Goal: Task Accomplishment & Management: Manage account settings

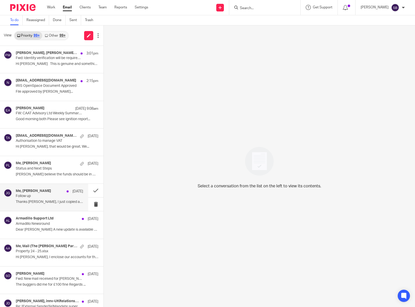
click at [45, 194] on p "Follow up" at bounding box center [43, 196] width 54 height 4
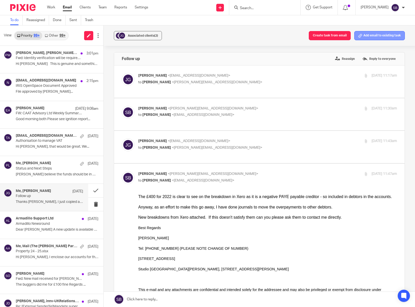
click at [364, 37] on button "Add email to existing task" at bounding box center [379, 35] width 51 height 9
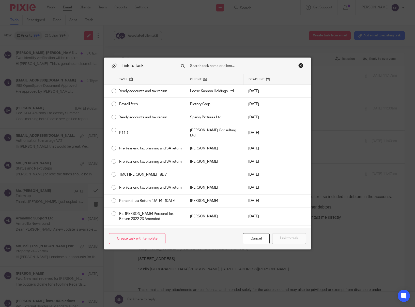
click at [204, 64] on input "text" at bounding box center [241, 66] width 102 height 6
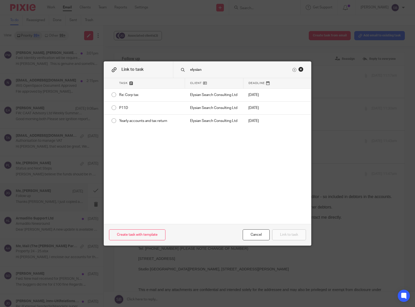
type input "elysian"
click at [299, 70] on div "Close this dialog window" at bounding box center [300, 69] width 5 height 5
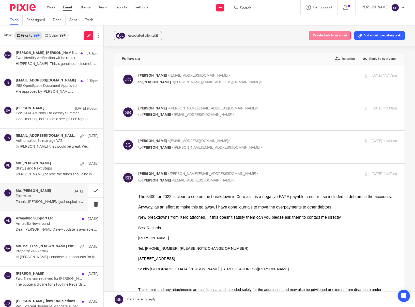
click at [325, 37] on button "Create task from email" at bounding box center [330, 35] width 42 height 9
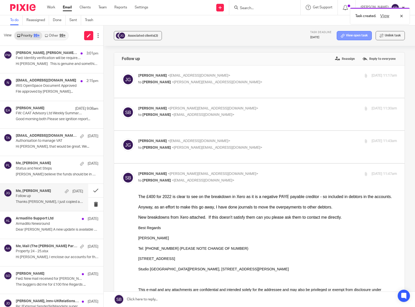
click at [341, 36] on icon at bounding box center [343, 36] width 4 height 4
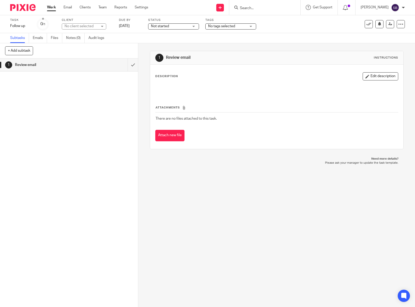
click at [74, 27] on div "No client selected" at bounding box center [81, 26] width 33 height 5
type input "elysian"
click at [72, 55] on span "Elysian Search Consulting Ltd" at bounding box center [76, 52] width 23 height 9
click at [356, 25] on icon at bounding box center [358, 24] width 5 height 5
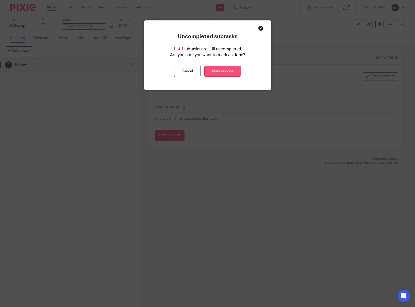
click at [230, 72] on link "Mark as done" at bounding box center [222, 71] width 37 height 11
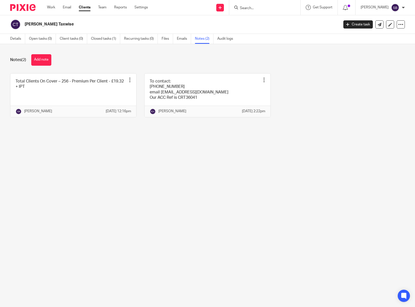
click at [249, 8] on input "Search" at bounding box center [262, 8] width 46 height 5
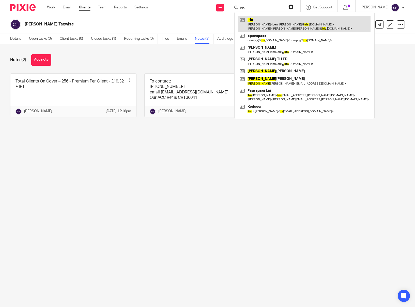
type input "iris"
click at [255, 22] on link at bounding box center [304, 24] width 132 height 16
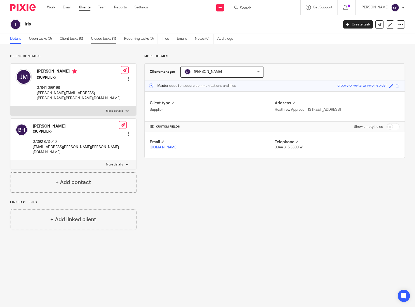
click at [115, 40] on link "Closed tasks (1)" at bounding box center [105, 39] width 29 height 10
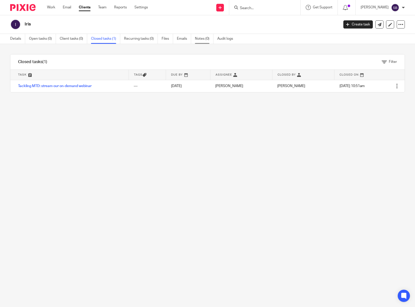
click at [200, 37] on link "Notes (0)" at bounding box center [204, 39] width 19 height 10
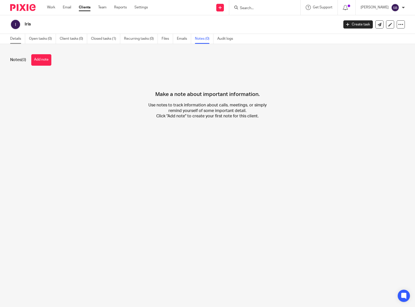
click at [19, 39] on link "Details" at bounding box center [17, 39] width 15 height 10
